Goal: Task Accomplishment & Management: Complete application form

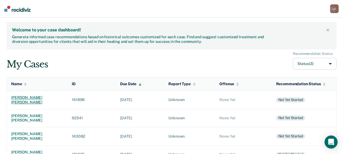
click at [24, 97] on div "[PERSON_NAME] [PERSON_NAME]" at bounding box center [37, 99] width 52 height 9
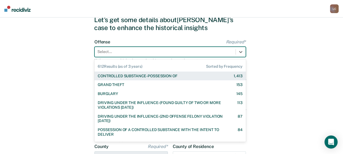
scroll to position [22, 0]
drag, startPoint x: 142, startPoint y: 75, endPoint x: 128, endPoint y: 51, distance: 28.3
click at [128, 51] on div at bounding box center [164, 52] width 135 height 6
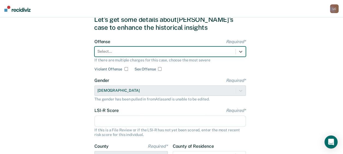
click at [128, 51] on div at bounding box center [164, 52] width 135 height 6
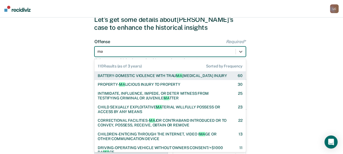
type input "mal"
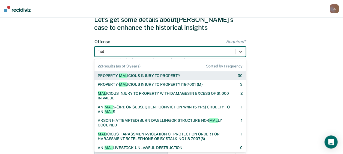
click at [135, 74] on div "PROPERTY- MAL ICIOUS INJURY TO PROPERTY" at bounding box center [139, 75] width 83 height 5
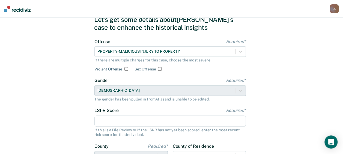
click at [126, 122] on input "LSI-R Score Required*" at bounding box center [169, 120] width 151 height 11
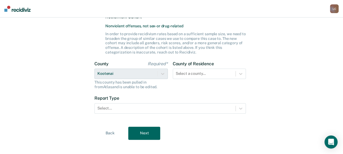
scroll to position [151, 0]
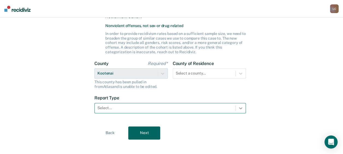
type input "28"
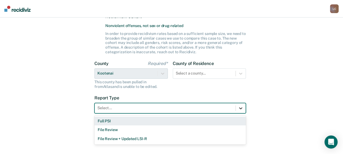
click at [242, 109] on icon at bounding box center [240, 107] width 5 height 5
click at [218, 122] on div "Full PSI" at bounding box center [169, 121] width 151 height 9
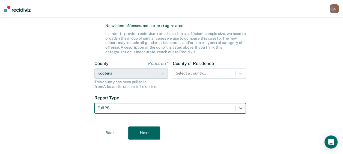
click at [139, 132] on button "Next" at bounding box center [144, 132] width 32 height 13
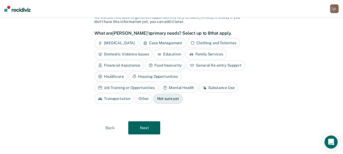
scroll to position [35, 0]
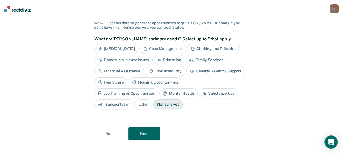
click at [121, 50] on div "[MEDICAL_DATA]" at bounding box center [116, 49] width 44 height 10
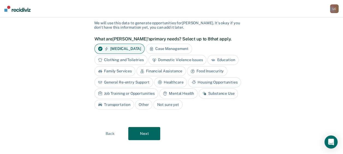
click at [217, 81] on div "Housing Opportunities" at bounding box center [214, 82] width 53 height 10
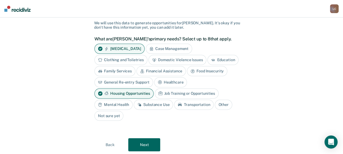
click at [133, 100] on div "Mental Health" at bounding box center [113, 105] width 38 height 10
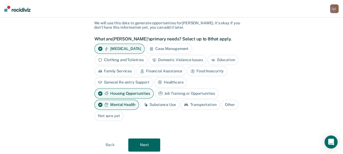
click at [149, 138] on button "Next" at bounding box center [144, 144] width 32 height 13
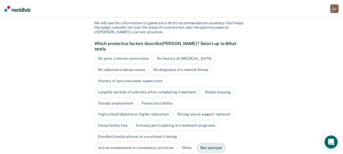
scroll to position [73, 0]
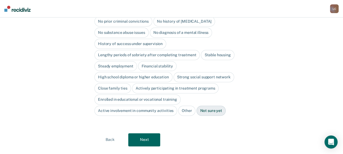
click at [128, 28] on div "No substance abuse issues" at bounding box center [121, 33] width 54 height 10
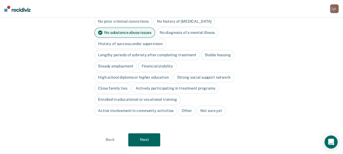
click at [128, 28] on div "No substance abuse issues" at bounding box center [124, 33] width 61 height 10
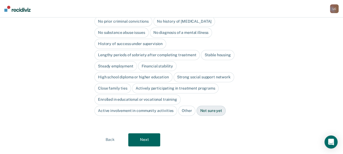
click at [151, 135] on button "Next" at bounding box center [144, 139] width 32 height 13
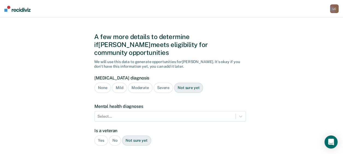
scroll to position [4, 0]
click at [119, 85] on div "[MEDICAL_DATA] diagnosis None Mild Moderate Severe Not sure yet" at bounding box center [169, 87] width 151 height 22
click at [120, 84] on div "Mild" at bounding box center [119, 88] width 15 height 10
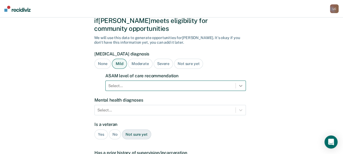
click at [243, 91] on div "Select..." at bounding box center [175, 86] width 141 height 10
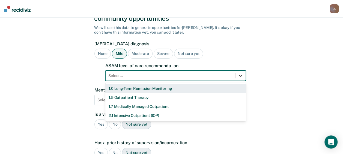
scroll to position [44, 0]
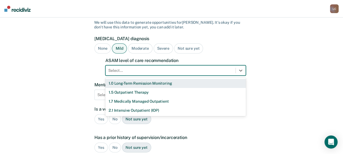
click at [197, 79] on div "1.0 Long-Term Remission Monitoring" at bounding box center [175, 83] width 141 height 9
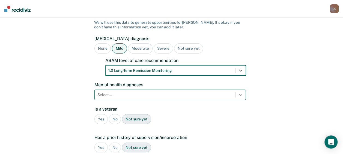
click at [242, 90] on div "Select..." at bounding box center [169, 95] width 151 height 10
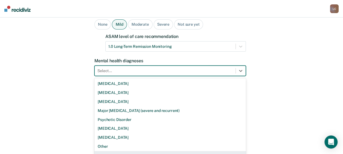
click at [169, 151] on div "None" at bounding box center [169, 155] width 151 height 9
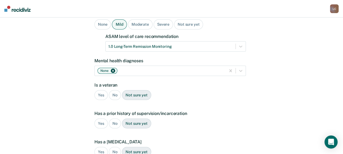
click at [98, 118] on div "Yes" at bounding box center [100, 123] width 13 height 10
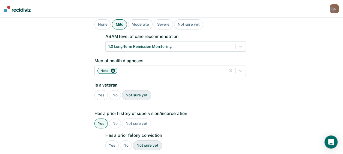
click at [114, 140] on div "Yes" at bounding box center [111, 145] width 13 height 10
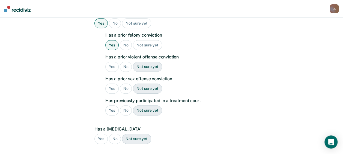
scroll to position [171, 0]
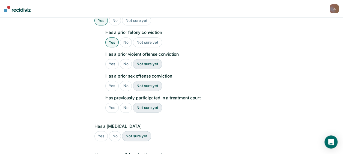
click at [109, 59] on div "Yes" at bounding box center [111, 64] width 13 height 10
click at [126, 81] on div "No" at bounding box center [126, 86] width 12 height 10
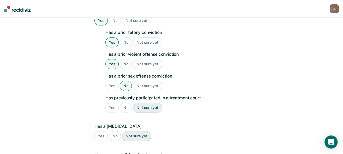
click at [124, 103] on div "No" at bounding box center [126, 108] width 12 height 10
click at [114, 131] on div "No" at bounding box center [115, 136] width 12 height 10
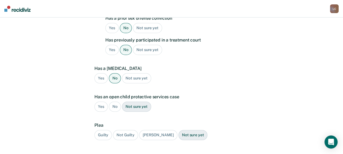
scroll to position [229, 0]
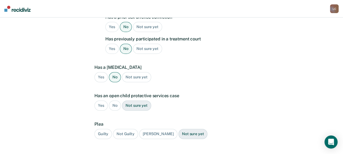
click at [117, 100] on div "No" at bounding box center [115, 105] width 12 height 10
click at [100, 129] on div "Guilty" at bounding box center [102, 134] width 17 height 10
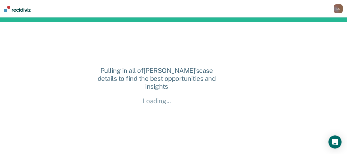
click at [148, 151] on div "Pulling in all of [PERSON_NAME]'s case details to find the best opportunities a…" at bounding box center [173, 85] width 347 height 136
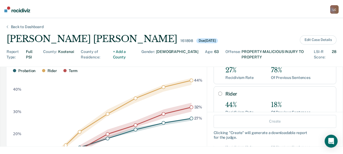
scroll to position [46, 0]
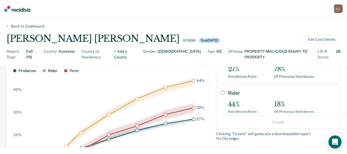
click at [221, 91] on input "Rider" at bounding box center [223, 93] width 4 height 4
radio input "true"
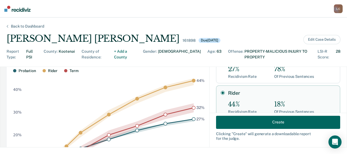
click at [287, 123] on button "Create" at bounding box center [278, 121] width 124 height 13
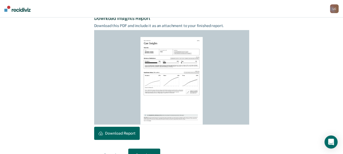
scroll to position [144, 0]
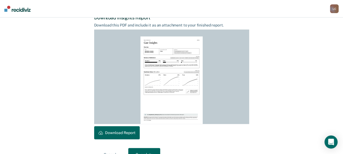
click at [129, 129] on button "Download Report" at bounding box center [117, 132] width 46 height 13
